Goal: Task Accomplishment & Management: Manage account settings

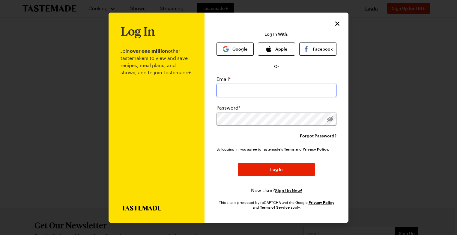
click at [242, 92] on input "email" at bounding box center [277, 90] width 120 height 13
type input "[EMAIL_ADDRESS][DOMAIN_NAME]"
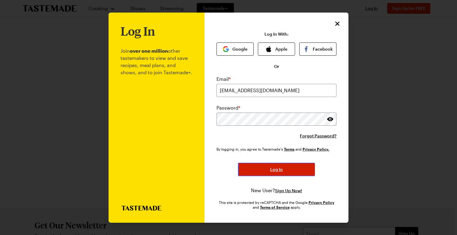
click at [279, 171] on span "Log In" at bounding box center [276, 170] width 13 height 6
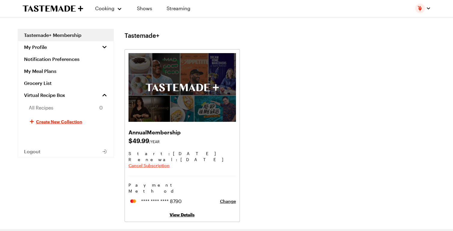
click at [147, 167] on span "Cancel Subscription" at bounding box center [148, 166] width 41 height 6
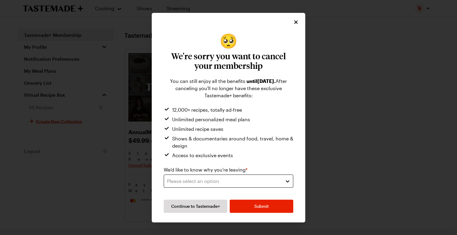
click at [287, 183] on button "Please select an option" at bounding box center [229, 181] width 130 height 13
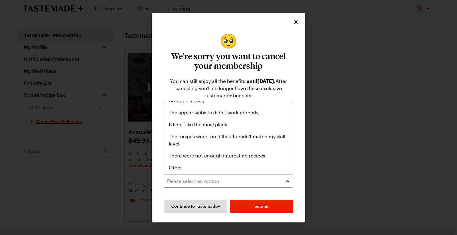
scroll to position [70, 0]
click at [178, 166] on span "Other" at bounding box center [175, 167] width 13 height 7
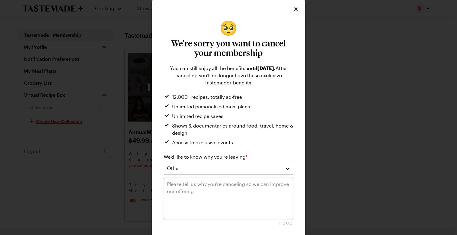
click at [176, 187] on textarea at bounding box center [229, 198] width 130 height 41
type textarea "J"
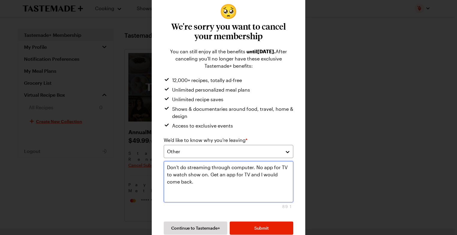
scroll to position [26, 0]
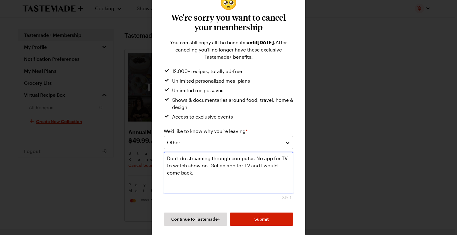
type textarea "Don't do streaming through computer. No app for TV to watch show on. Get an app…"
click at [252, 218] on button "Submit" at bounding box center [262, 219] width 64 height 13
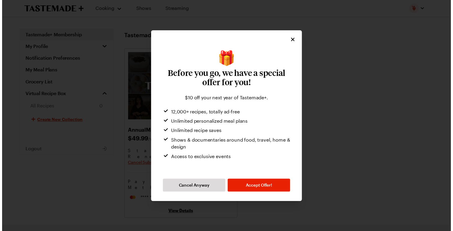
scroll to position [0, 0]
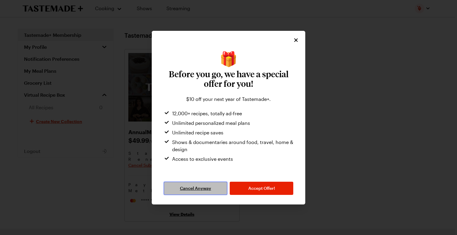
click at [201, 190] on span "Cancel Anyway" at bounding box center [195, 189] width 31 height 6
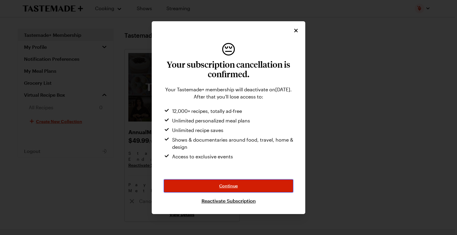
click at [232, 186] on span "Continue" at bounding box center [228, 186] width 19 height 6
